Goal: Check status: Check status

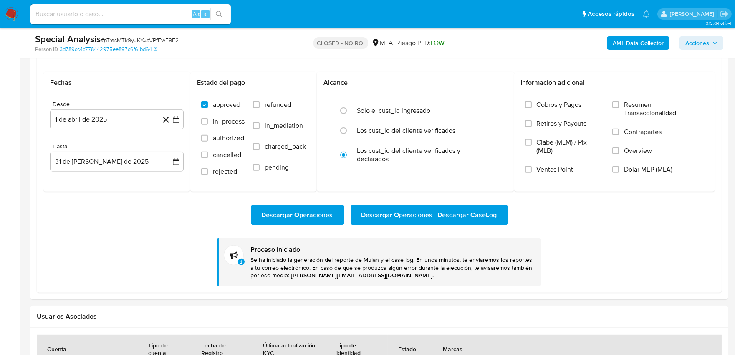
click at [154, 5] on div "Alt s" at bounding box center [130, 14] width 200 height 20
click at [154, 14] on input at bounding box center [130, 14] width 200 height 11
paste input "O8CRYJQKMEVOQTMA5PY8IAXY"
type input "O8CRYJQKMEVOQTMA5PY8IAXY"
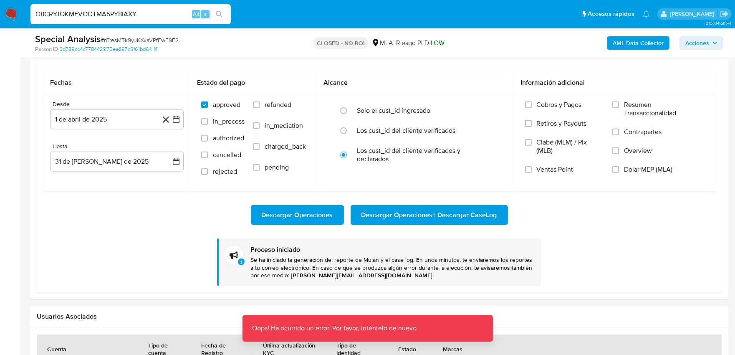
click at [159, 21] on div "O8CRYJQKMEVOQTMA5PY8IAXY Alt s" at bounding box center [130, 14] width 200 height 20
click at [158, 14] on input "O8CRYJQKMEVOQTMA5PY8IAXY" at bounding box center [130, 14] width 200 height 11
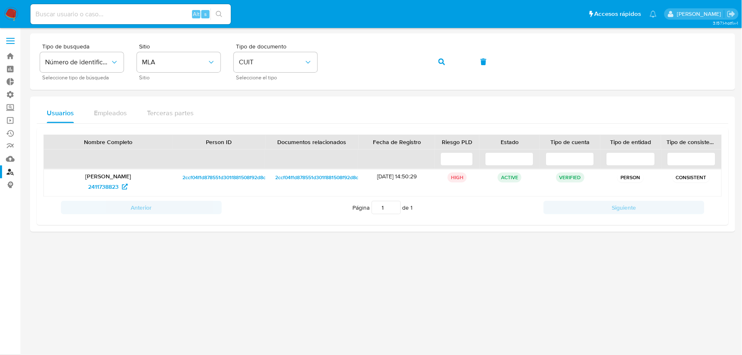
click at [110, 12] on input at bounding box center [130, 14] width 200 height 11
paste input "O8CRYJQKMEVOQTMA5PY8IAXY"
type input "O8CRYJQKMEVOQTMA5PY8IAXY"
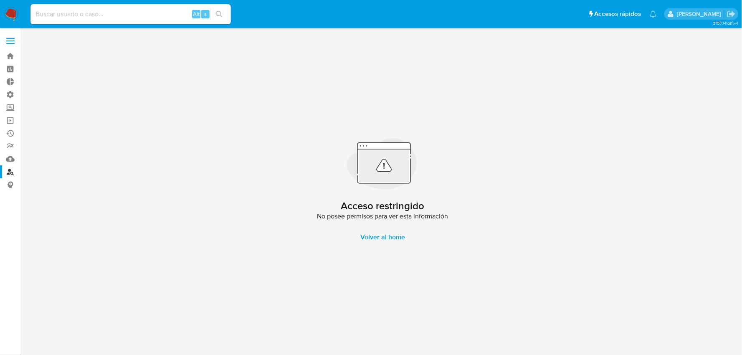
click at [591, 117] on div "Acceso restringido No posee permisos para ver esta información Volver al home" at bounding box center [382, 191] width 705 height 316
click at [136, 13] on input at bounding box center [130, 14] width 200 height 11
paste input "O8CRYJQKMEVOQTMA5PY8IAXY"
type input "O8CRYJQKMEVOQTMA5PY8IAXY"
click at [392, 241] on span "Volver al home" at bounding box center [382, 237] width 45 height 20
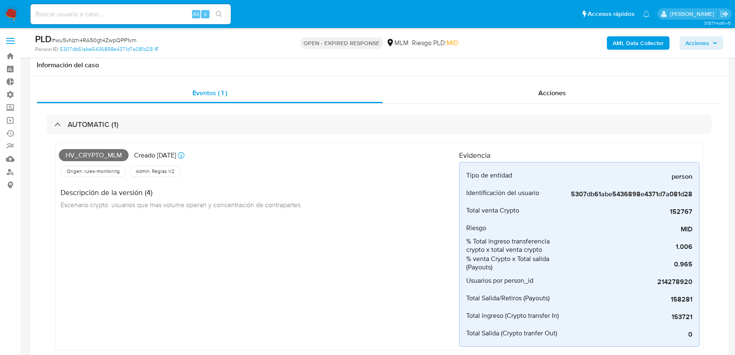
select select "10"
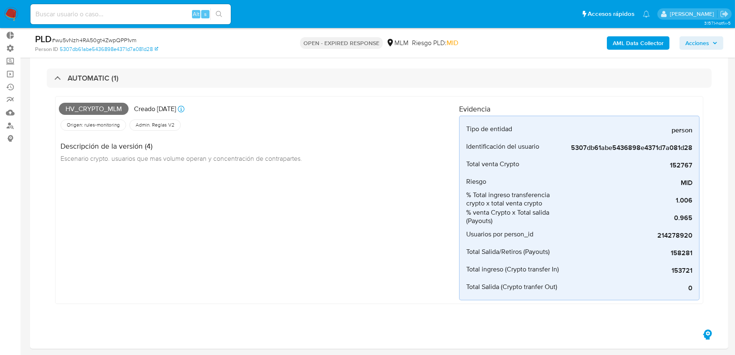
scroll to position [352, 0]
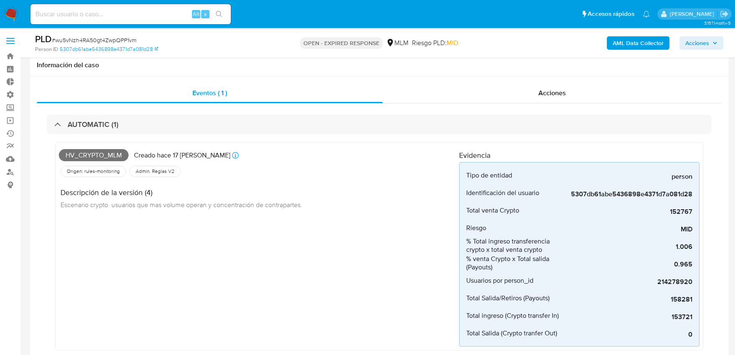
select select "10"
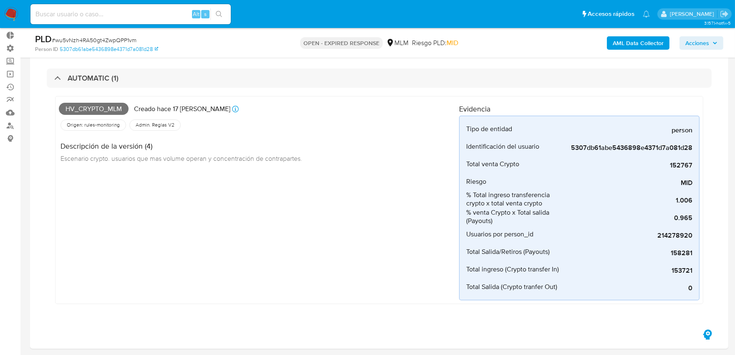
scroll to position [352, 0]
click at [170, 16] on input at bounding box center [130, 14] width 200 height 11
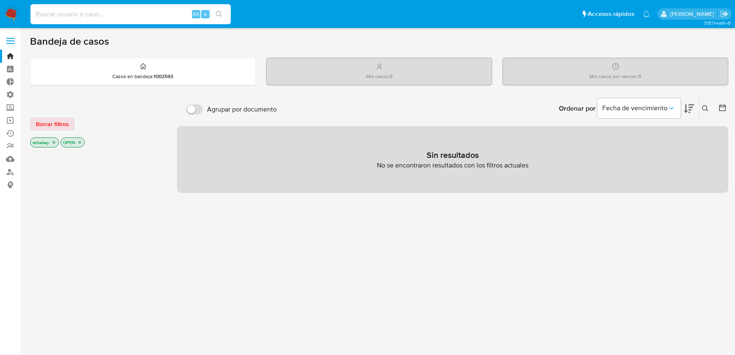
click at [107, 13] on input at bounding box center [130, 14] width 200 height 11
paste input "O8CRYJQKMEVOQTMA5PY8IAXY"
type input "O8CRYJQKMEVOQTMA5PY8IAXY"
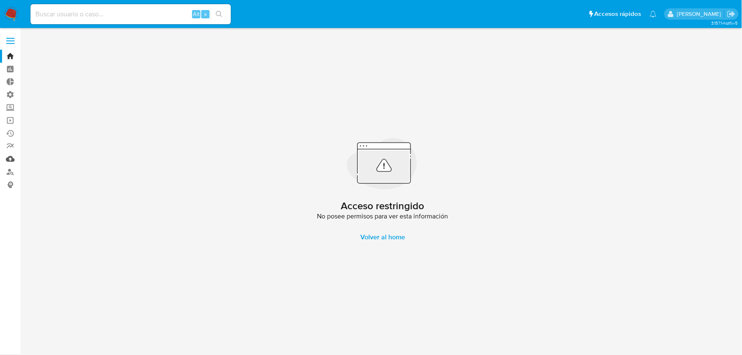
click at [10, 159] on link "Mulan" at bounding box center [49, 158] width 99 height 13
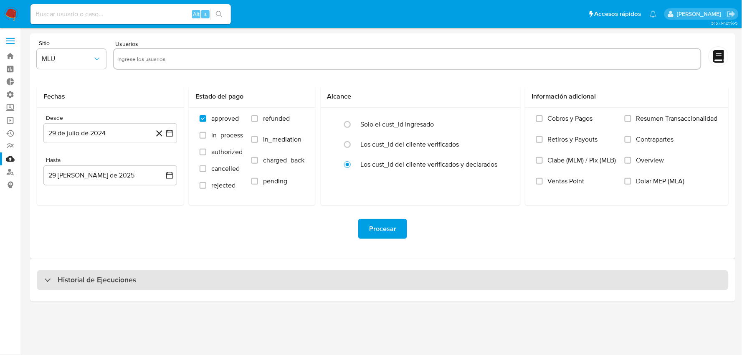
click at [144, 278] on div "Historial de Ejecuciones" at bounding box center [383, 280] width 692 height 20
select select "10"
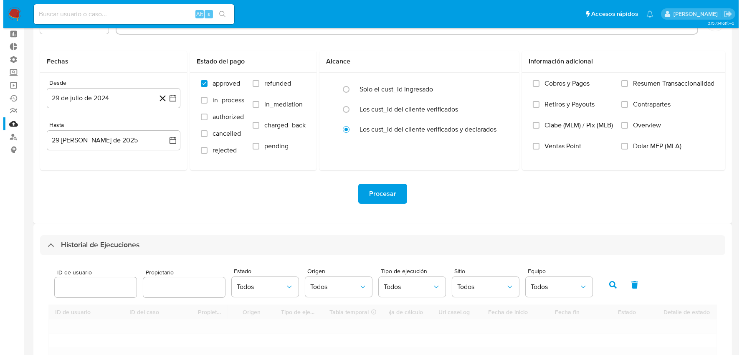
scroll to position [93, 0]
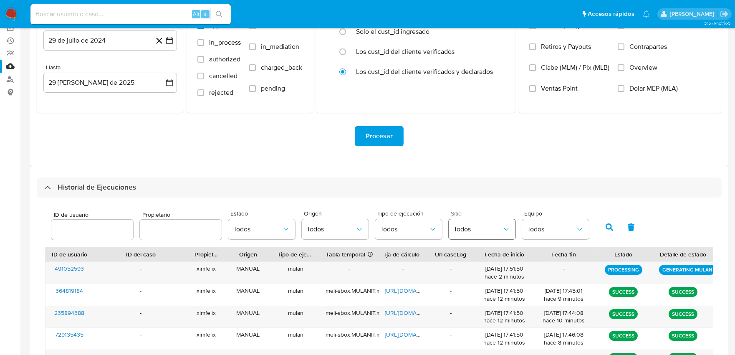
click at [490, 231] on span "Todos" at bounding box center [478, 229] width 48 height 8
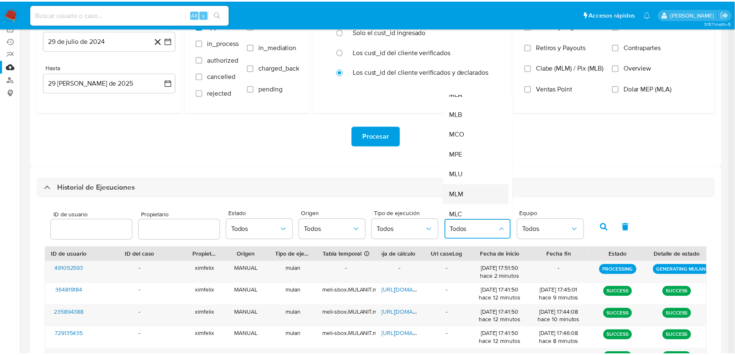
scroll to position [46, 0]
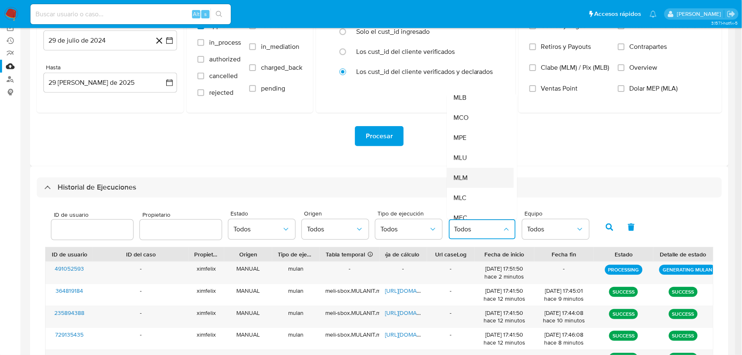
click at [476, 176] on div "MLM" at bounding box center [478, 178] width 48 height 20
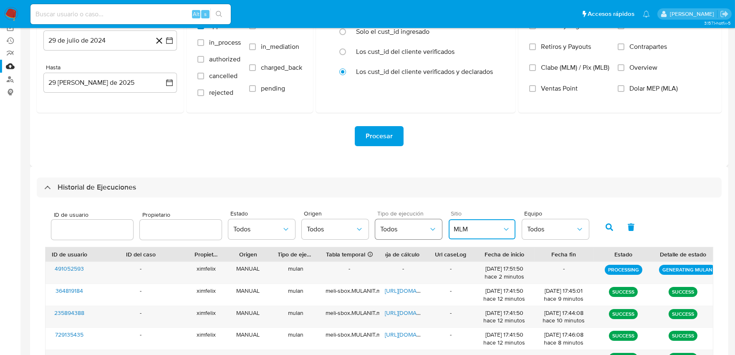
click at [387, 230] on span "Todos" at bounding box center [404, 229] width 48 height 8
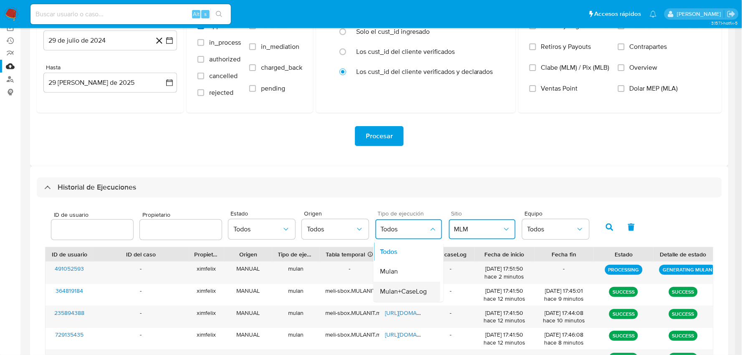
click at [399, 289] on span "Mulan+CaseLog" at bounding box center [403, 292] width 47 height 8
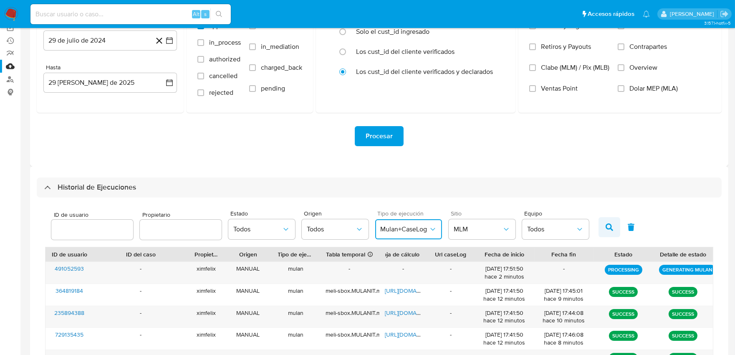
click at [606, 224] on icon "button" at bounding box center [610, 227] width 8 height 8
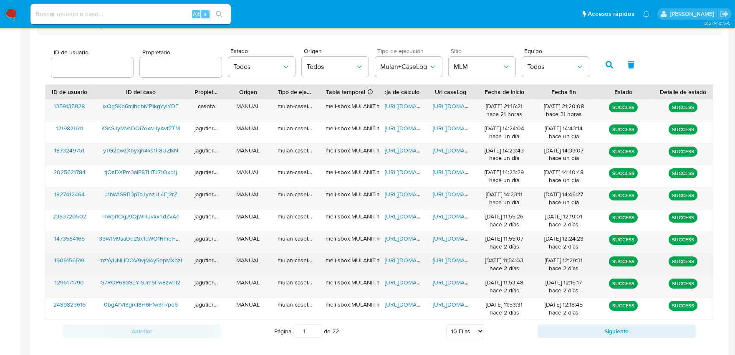
scroll to position [268, 0]
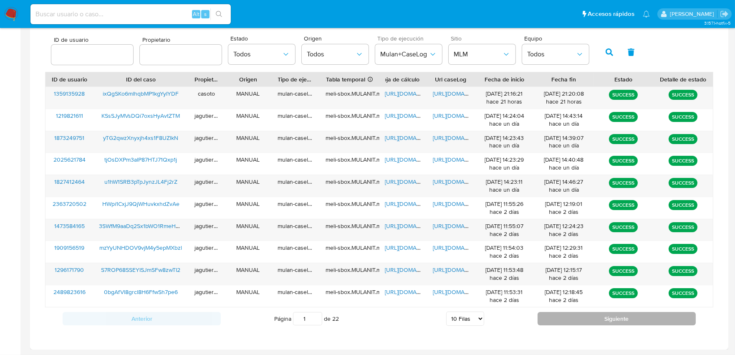
click at [592, 319] on button "Siguiente" at bounding box center [617, 318] width 158 height 13
click at [611, 321] on button "Siguiente" at bounding box center [617, 318] width 158 height 13
click at [573, 319] on button "Siguiente" at bounding box center [617, 318] width 158 height 13
click at [572, 321] on button "Siguiente" at bounding box center [617, 318] width 158 height 13
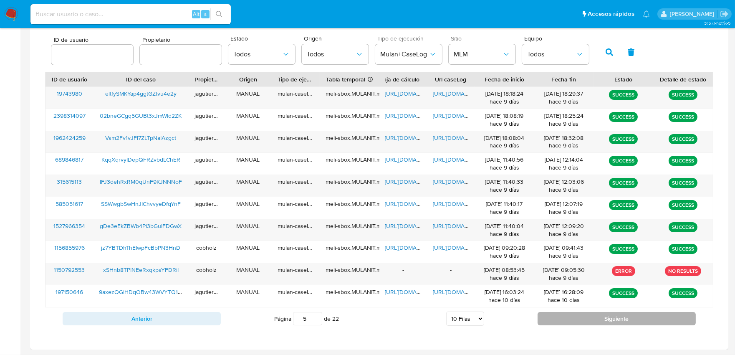
click at [572, 321] on button "Siguiente" at bounding box center [617, 318] width 158 height 13
click at [573, 321] on button "Siguiente" at bounding box center [617, 318] width 158 height 13
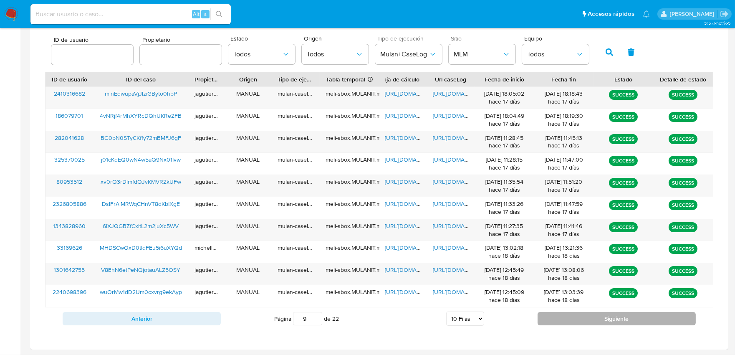
type input "10"
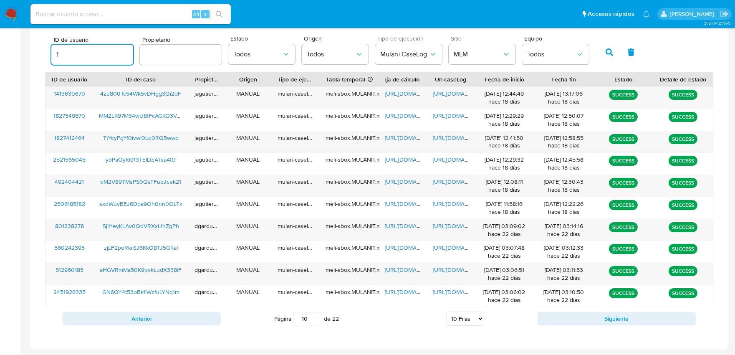
click at [123, 50] on input "1" at bounding box center [92, 54] width 82 height 11
drag, startPoint x: 82, startPoint y: 55, endPoint x: 42, endPoint y: 53, distance: 40.5
click at [42, 53] on div "ID de usuario 1 Propietario Estado Todos Origen Todos Tipo de ejecución Mulan+C…" at bounding box center [379, 181] width 685 height 316
type input "162541478"
click at [606, 54] on icon "button" at bounding box center [610, 52] width 8 height 8
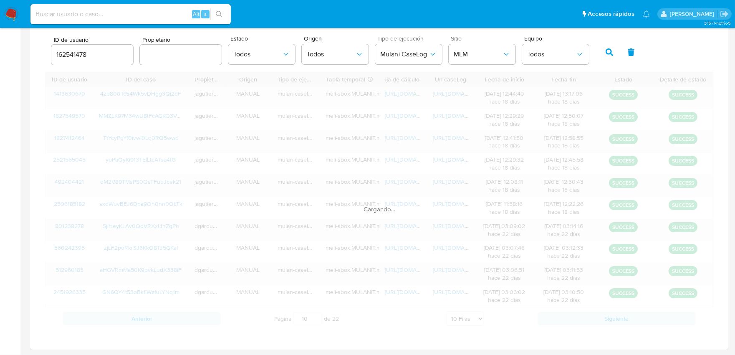
type input "1"
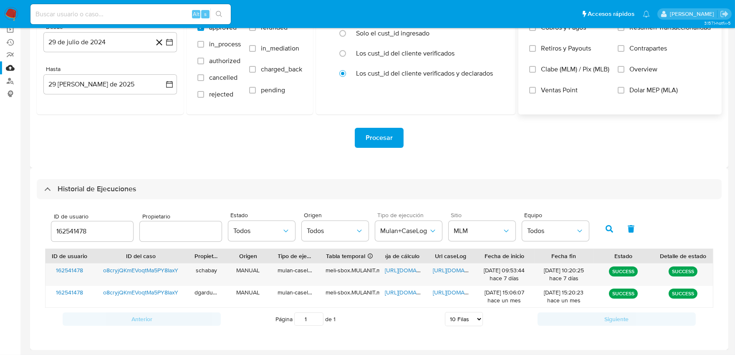
scroll to position [91, 0]
click at [162, 272] on span "o8cryjQKmEVoqtMa5PY8IaxY" at bounding box center [140, 270] width 75 height 8
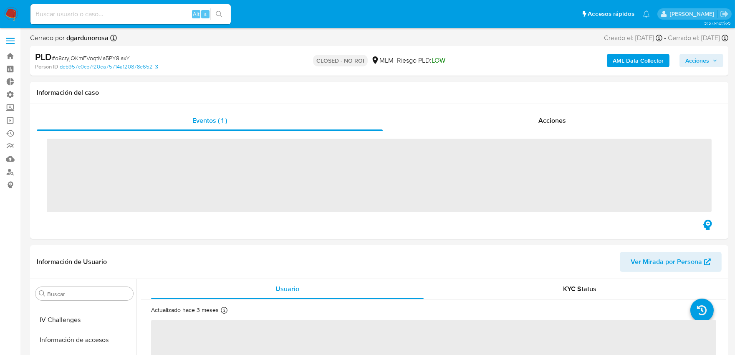
scroll to position [352, 0]
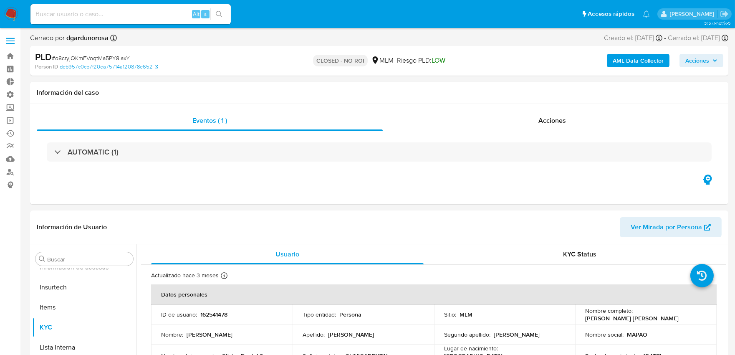
select select "10"
